Goal: Task Accomplishment & Management: Use online tool/utility

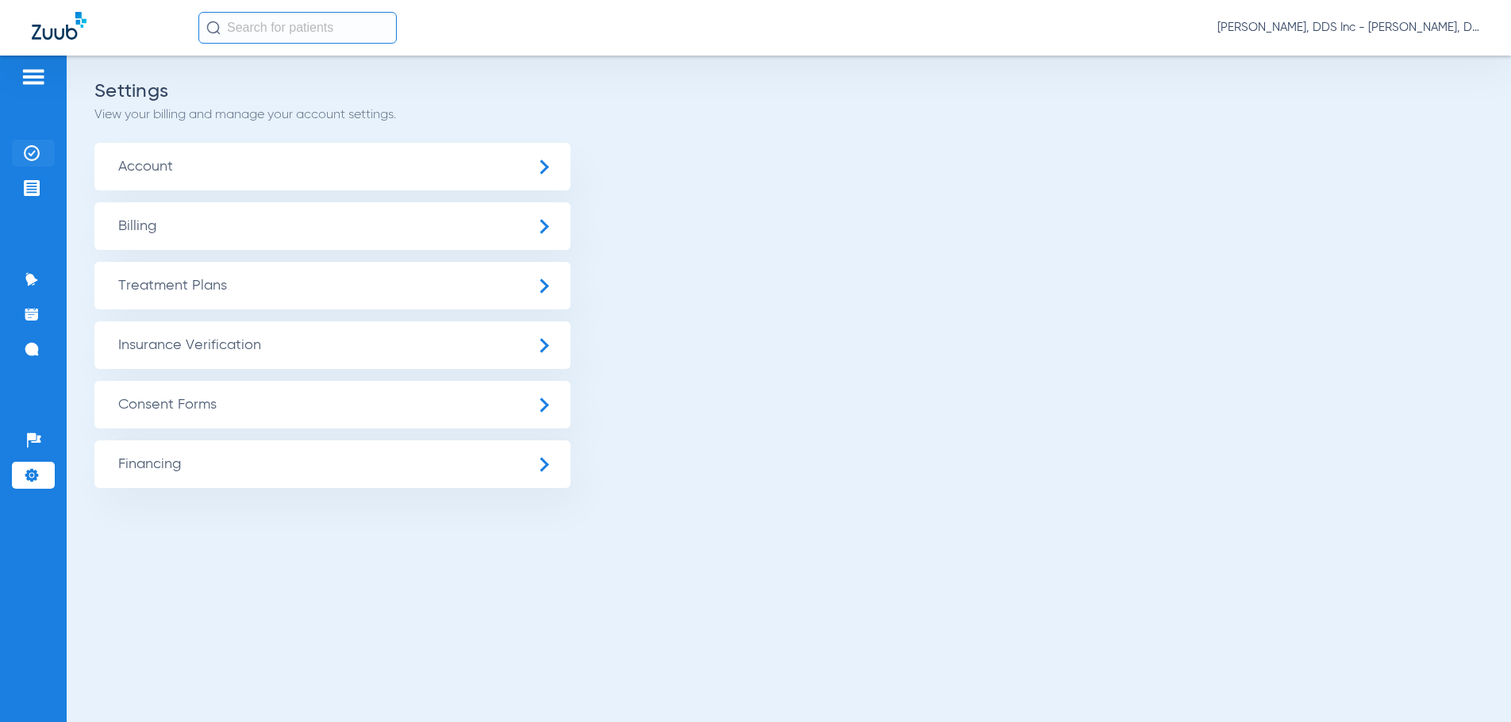
click at [30, 152] on img at bounding box center [32, 153] width 16 height 16
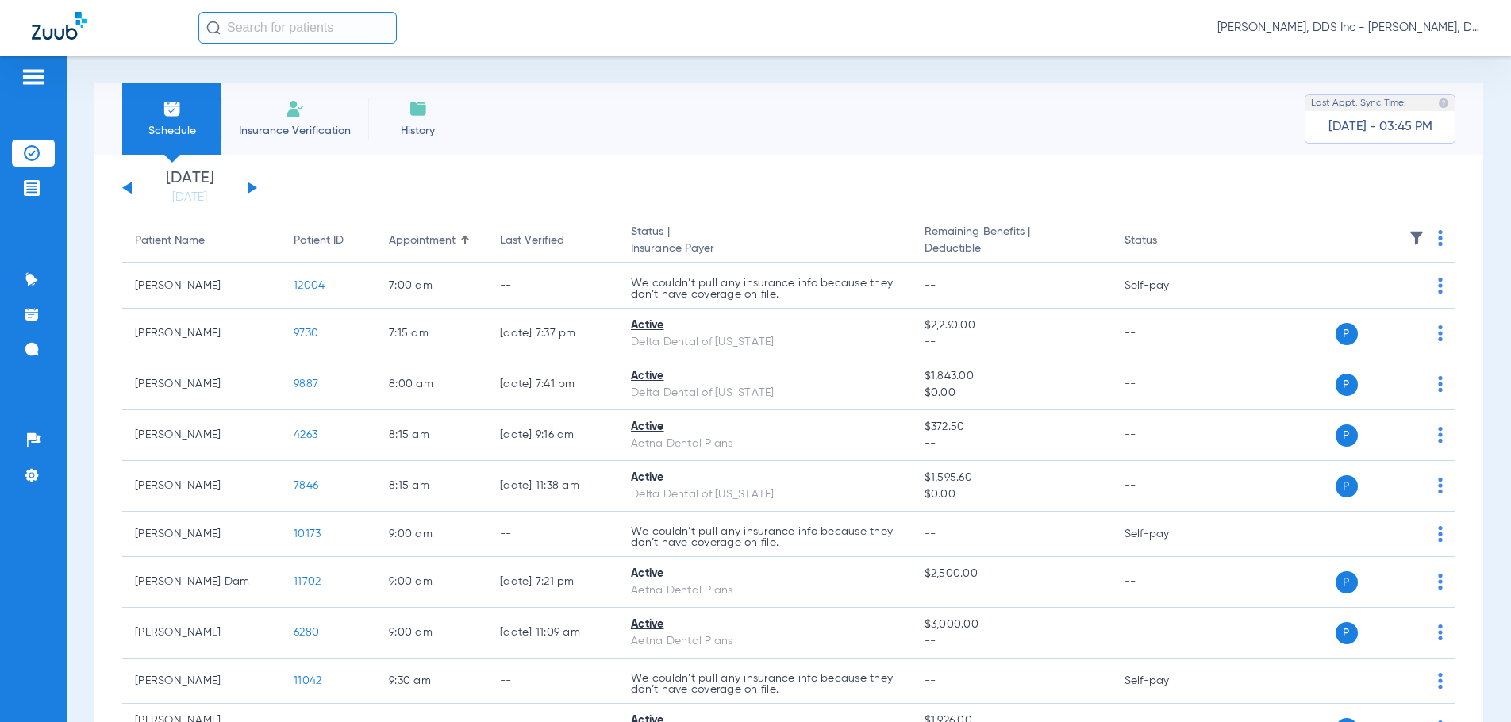
click at [299, 129] on span "Insurance Verification" at bounding box center [294, 131] width 123 height 16
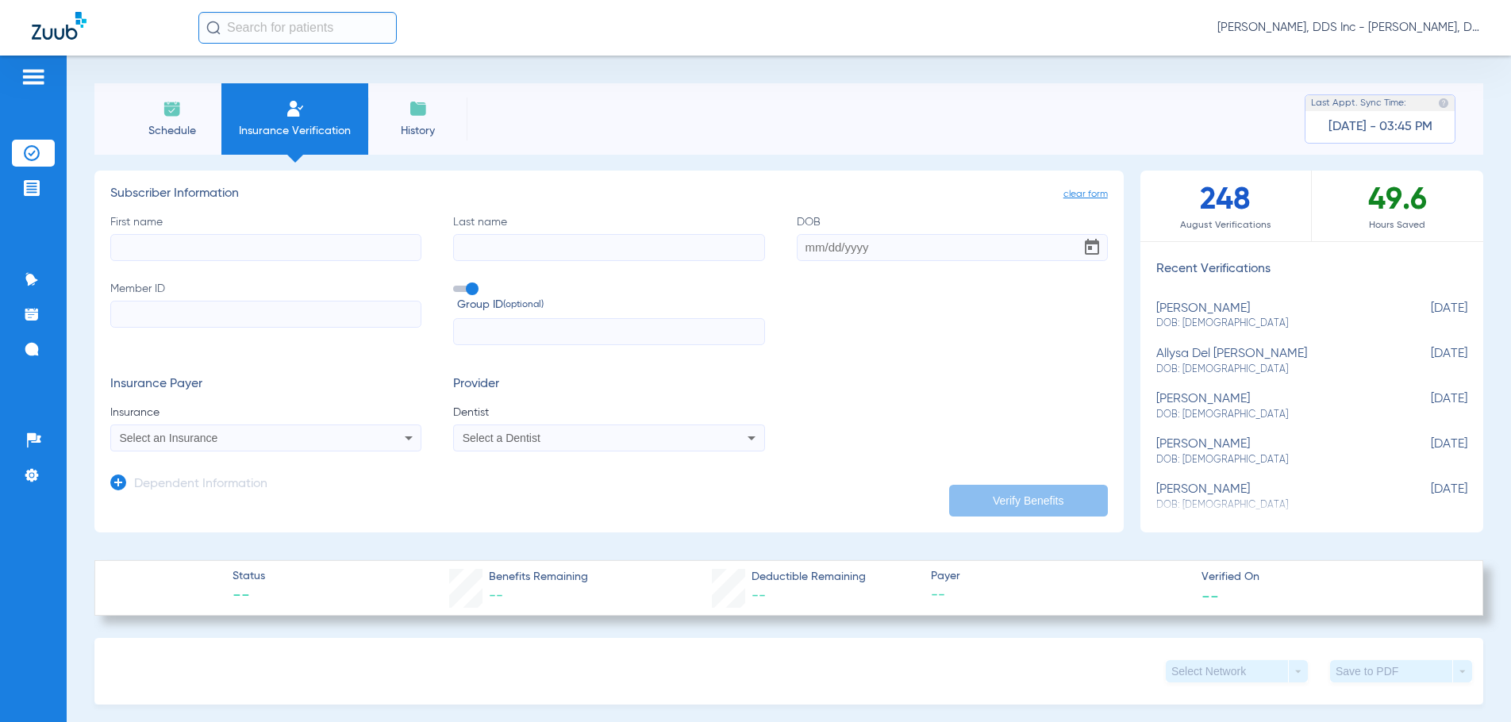
click at [188, 244] on input "First name" at bounding box center [265, 247] width 311 height 27
type input "[PERSON_NAME]"
paste input "[DATE]"
type input "[DATE]"
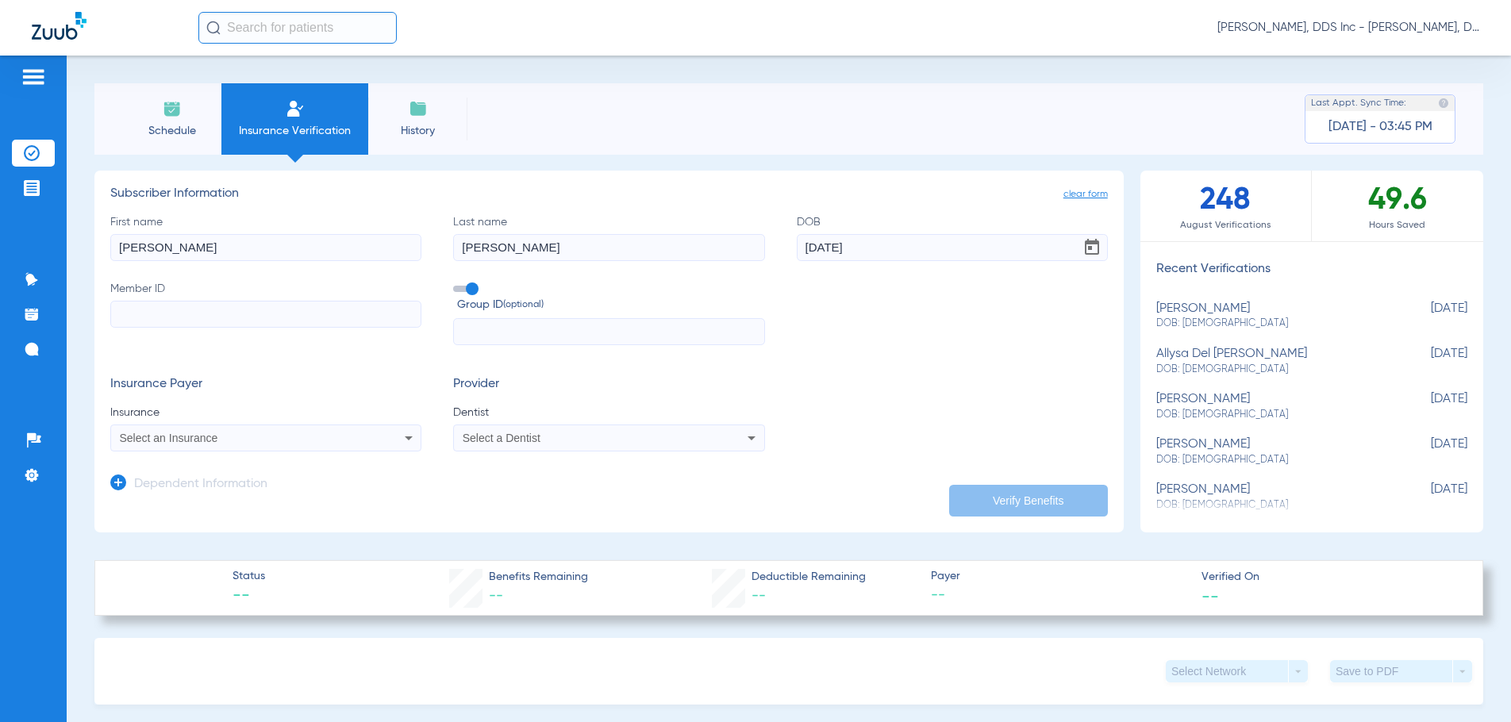
click at [187, 319] on input "Member ID" at bounding box center [265, 314] width 311 height 27
type input "684W15827"
click at [407, 437] on icon at bounding box center [409, 438] width 8 height 4
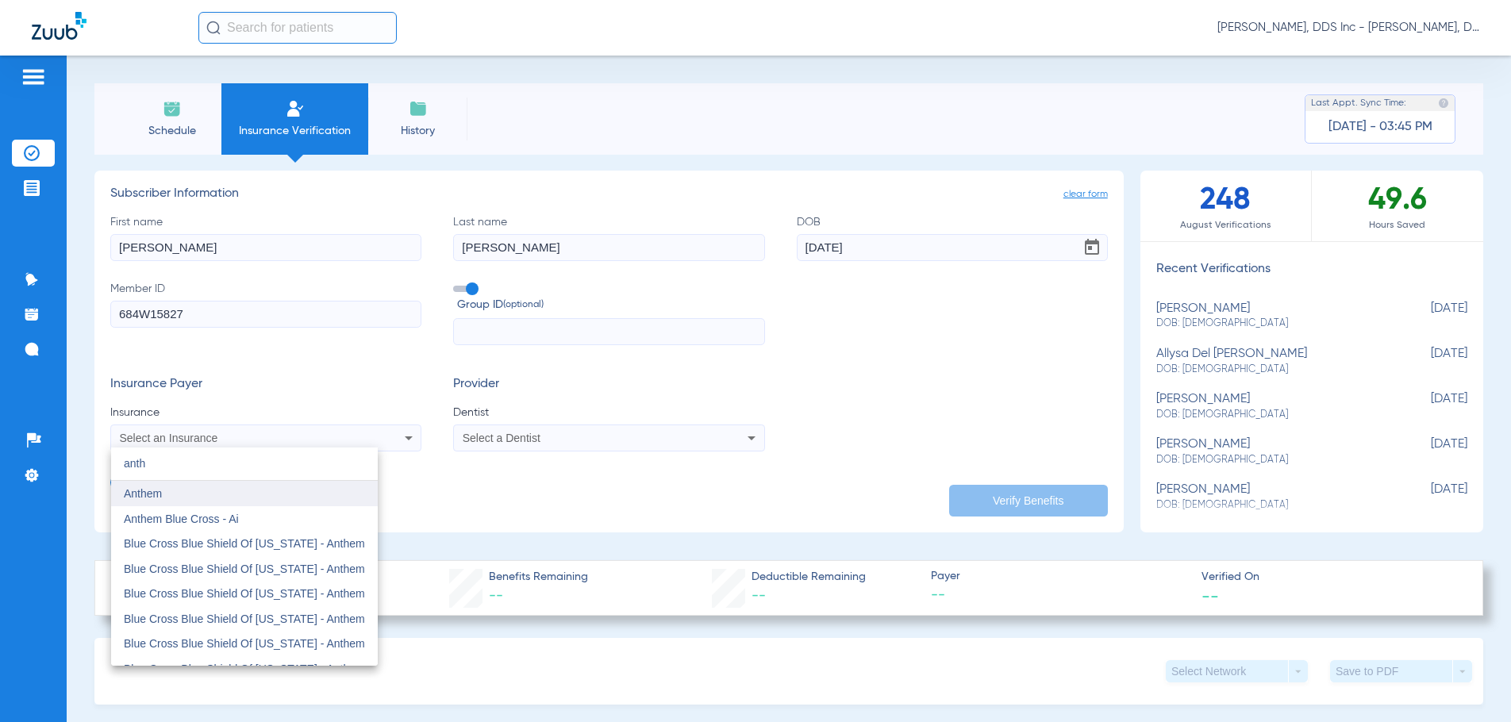
type input "anth"
click at [131, 492] on span "Anthem" at bounding box center [143, 493] width 38 height 13
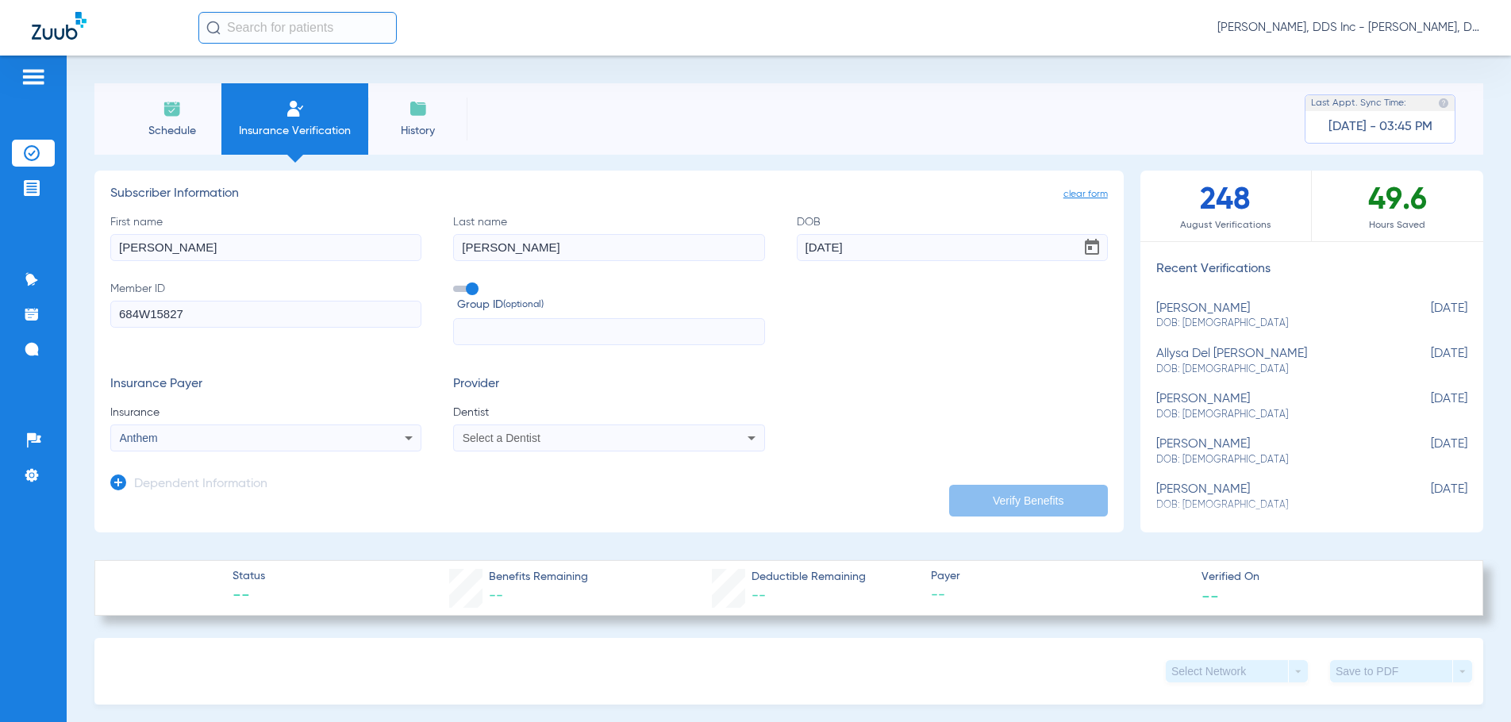
click at [598, 433] on div "Select a Dentist" at bounding box center [580, 437] width 234 height 11
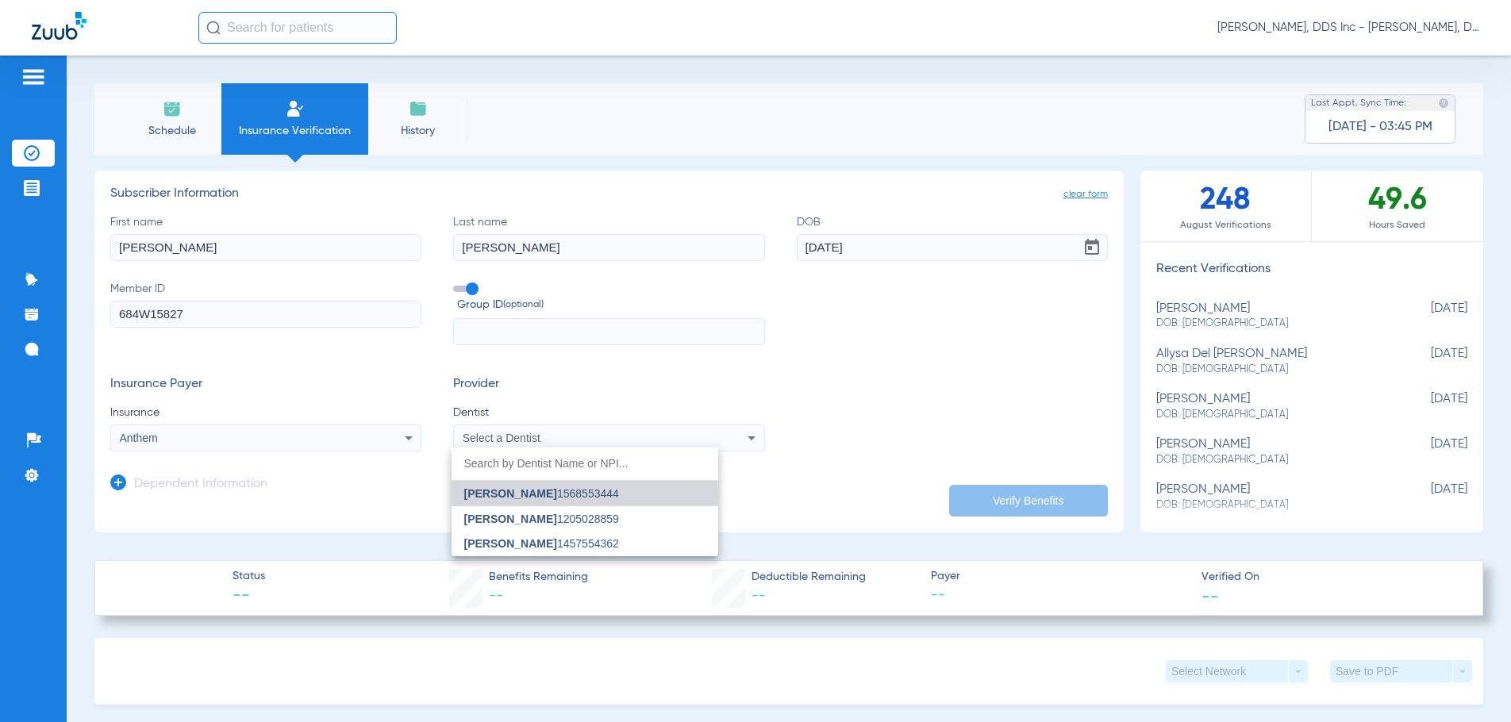
click at [530, 493] on span "[PERSON_NAME]" at bounding box center [510, 493] width 93 height 13
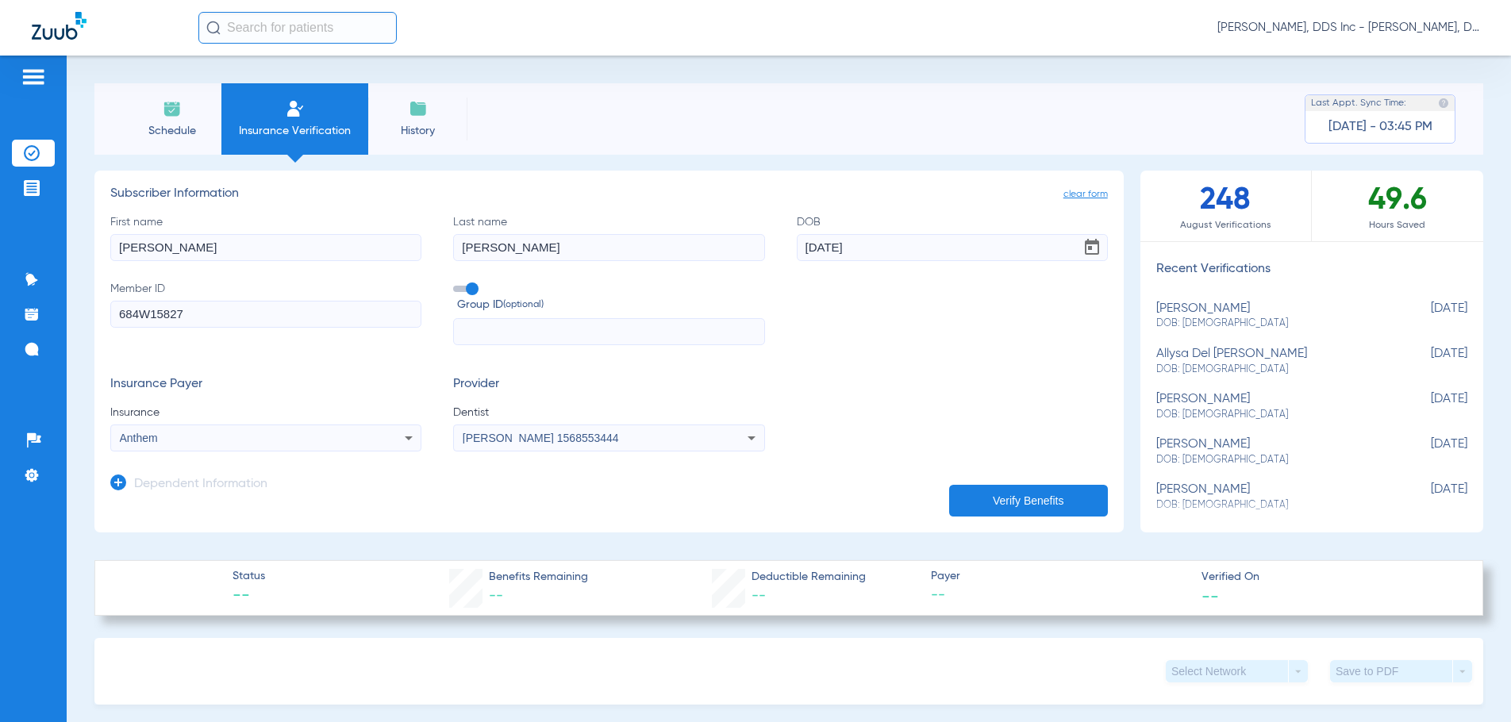
drag, startPoint x: 995, startPoint y: 495, endPoint x: 953, endPoint y: 494, distance: 42.1
click at [994, 495] on button "Verify Benefits" at bounding box center [1028, 501] width 159 height 32
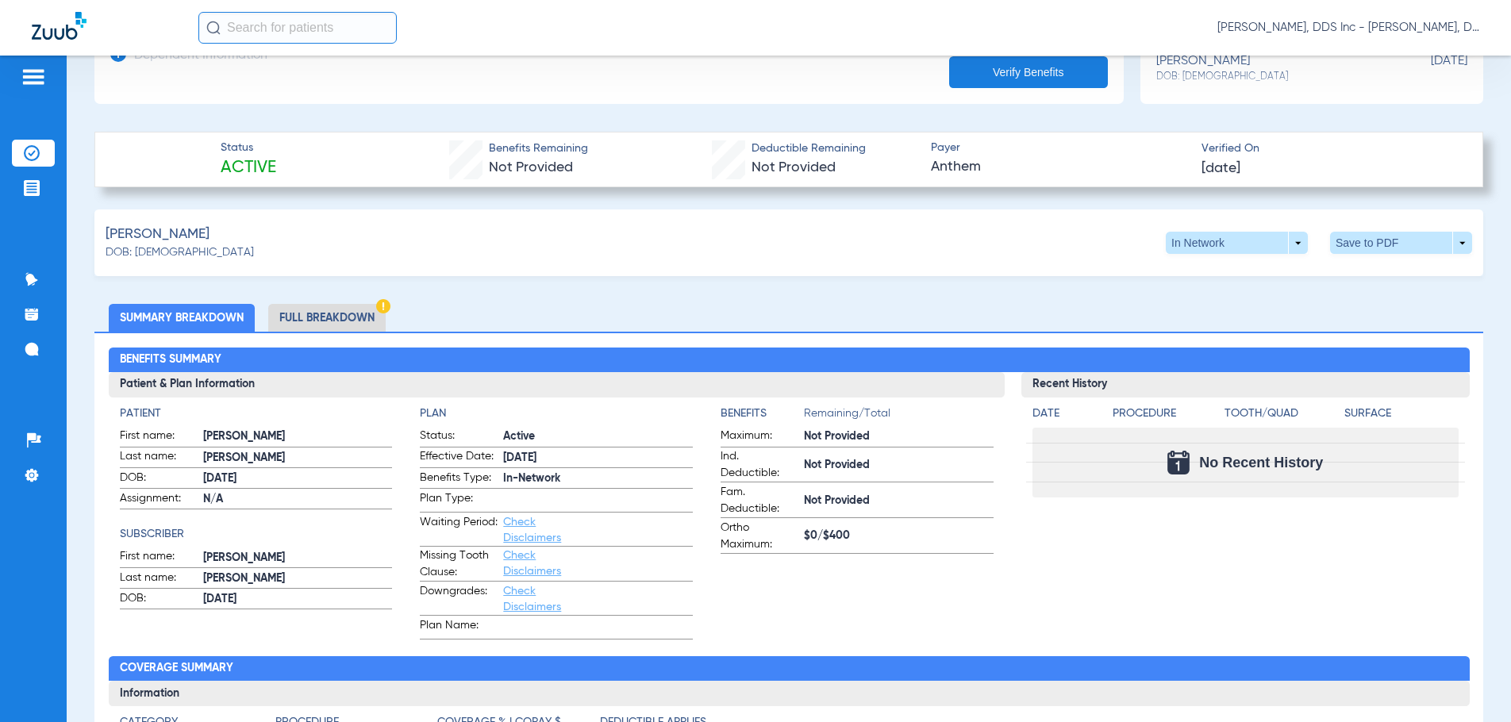
scroll to position [397, 0]
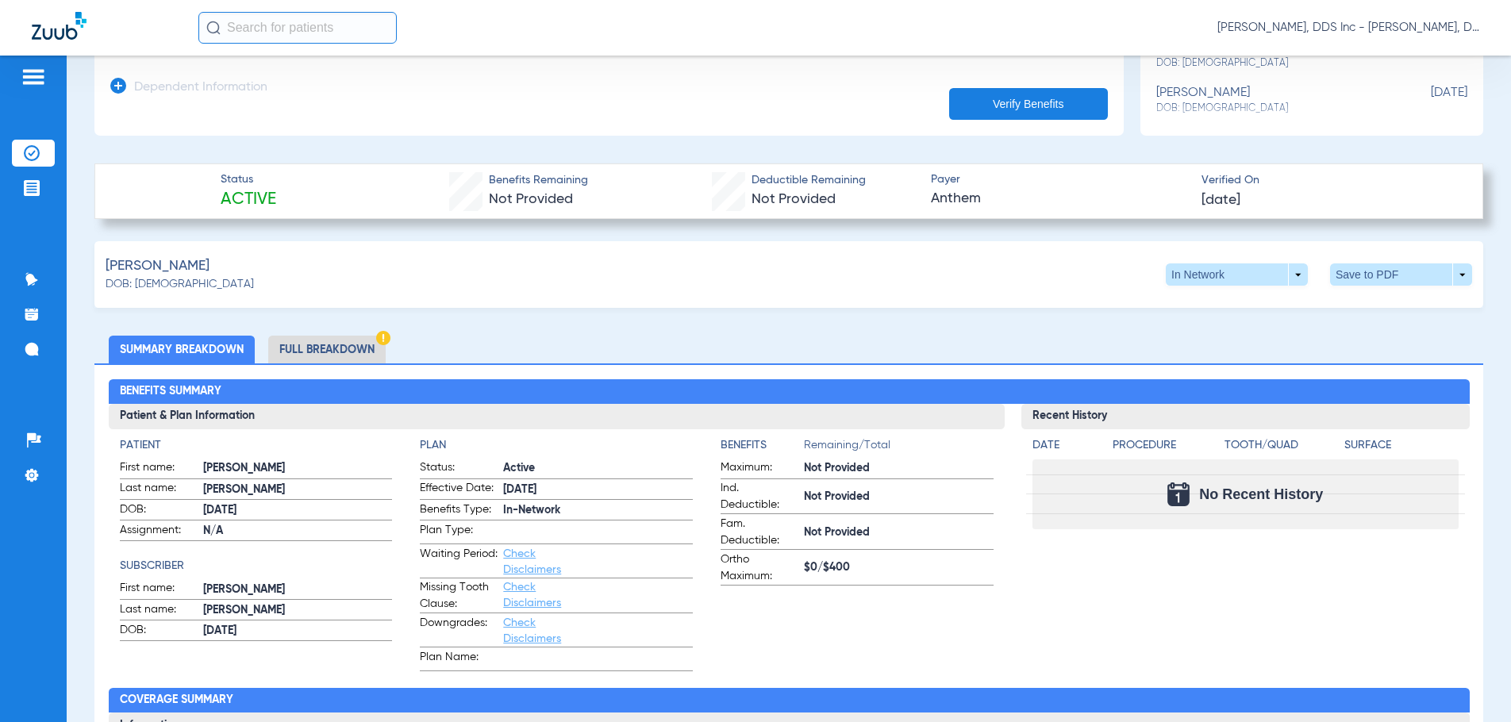
click at [330, 346] on li "Full Breakdown" at bounding box center [326, 350] width 117 height 28
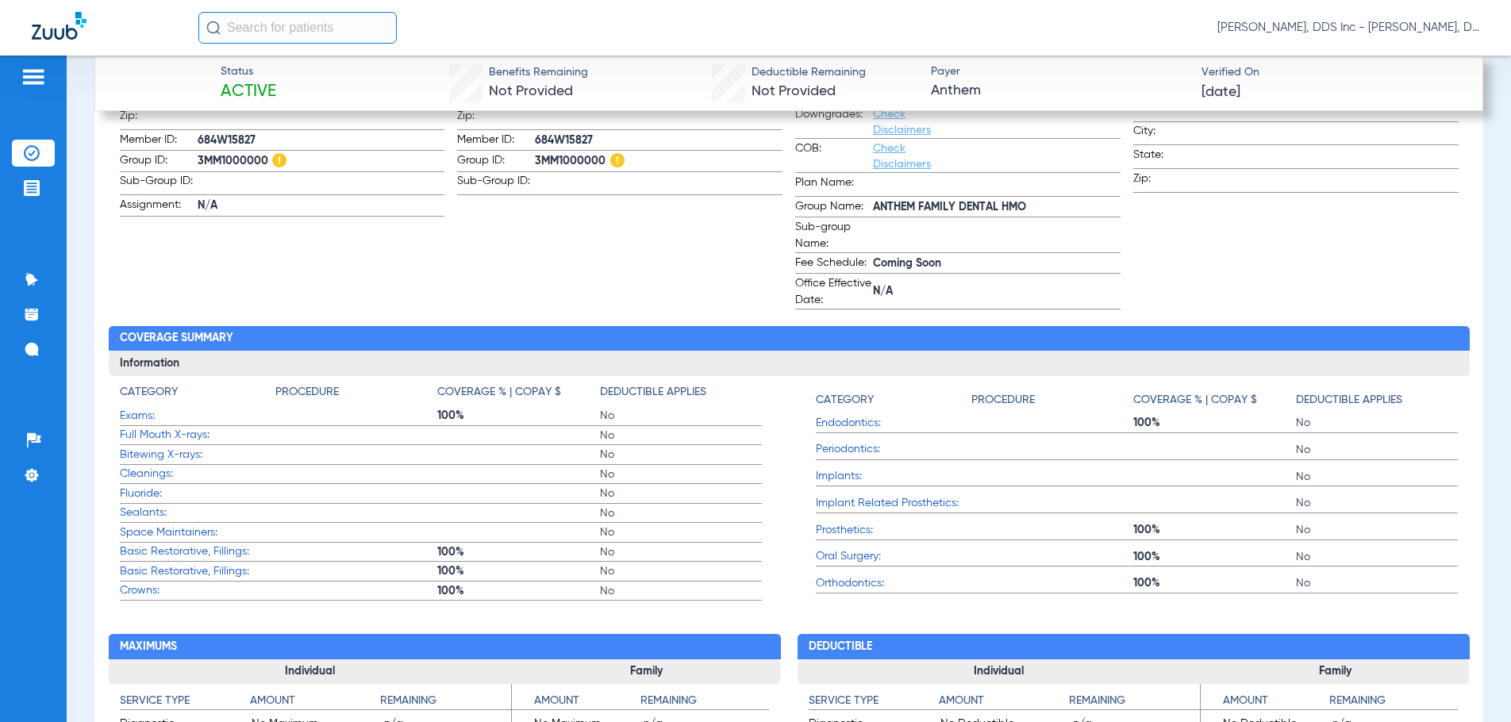
scroll to position [529, 0]
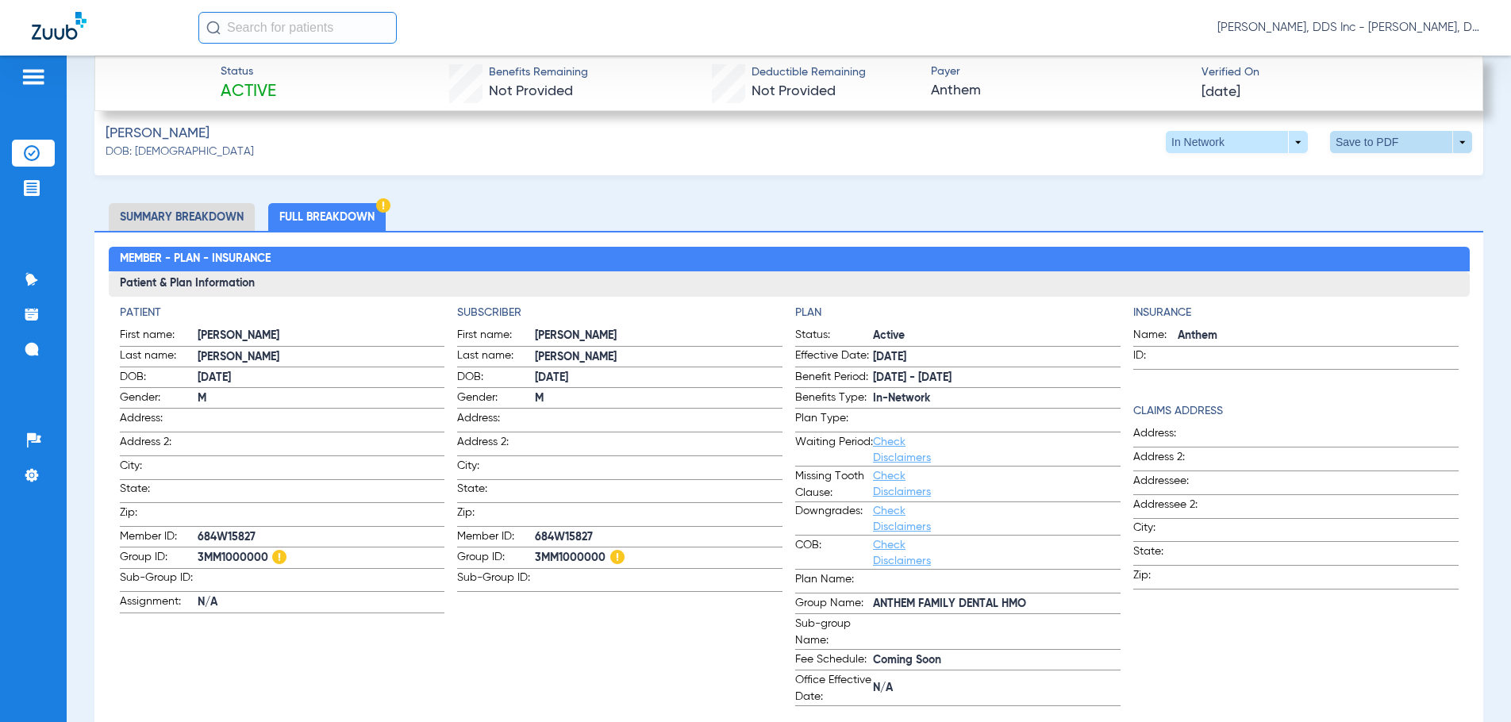
click at [1365, 134] on span at bounding box center [1401, 142] width 142 height 22
drag, startPoint x: 1250, startPoint y: 175, endPoint x: 1177, endPoint y: 182, distance: 73.3
click at [1250, 175] on span "Save to PDF" at bounding box center [1269, 172] width 63 height 11
